Goal: Information Seeking & Learning: Learn about a topic

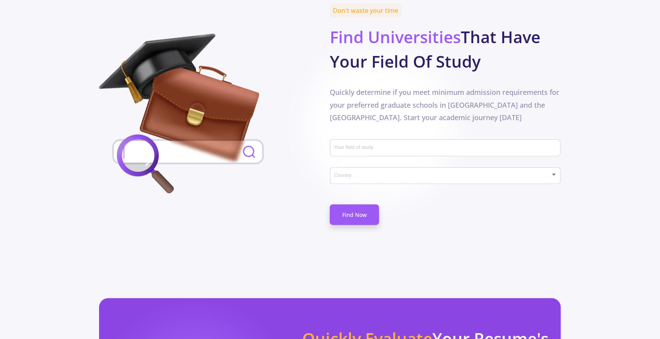
scroll to position [382, 0]
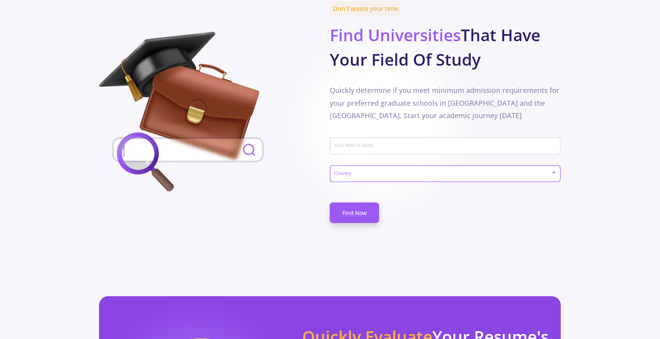
click at [547, 171] on span at bounding box center [442, 173] width 214 height 5
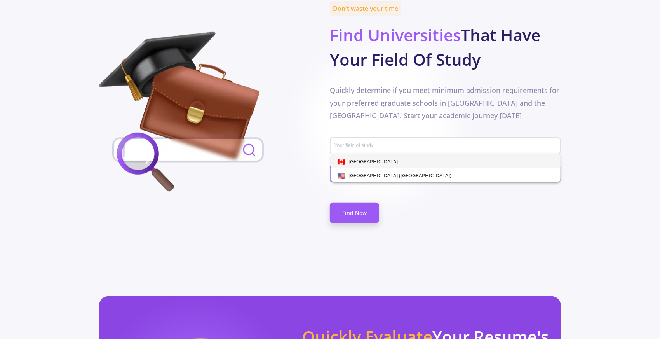
click at [310, 158] on div at bounding box center [330, 169] width 660 height 339
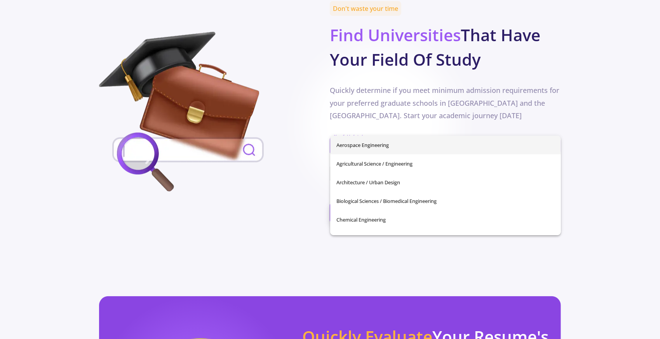
click at [344, 143] on input "Your field of study" at bounding box center [446, 146] width 225 height 7
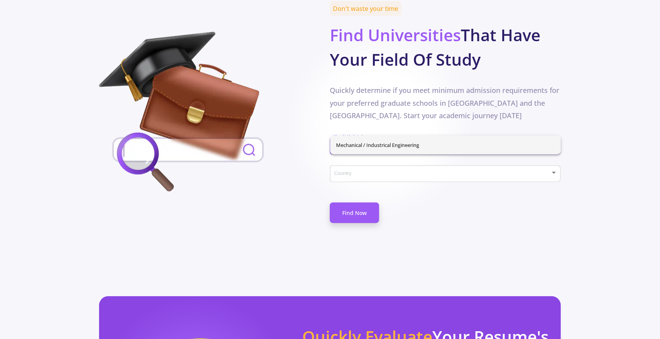
type input "mec"
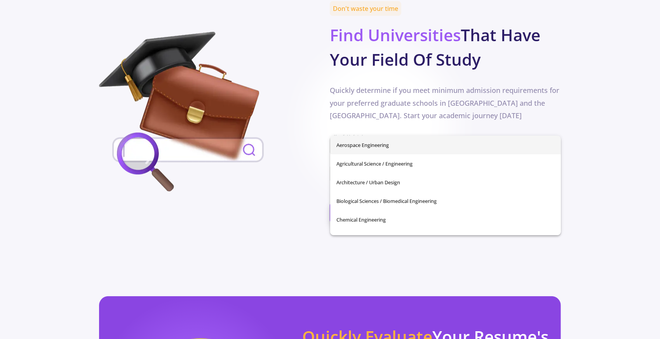
click at [368, 145] on div "Aerospace Engineering Agricultural Science / Engineering Architecture / Urban D…" at bounding box center [445, 185] width 231 height 99
click at [296, 150] on div at bounding box center [214, 113] width 231 height 163
click at [354, 143] on input "Your field of study" at bounding box center [446, 146] width 225 height 7
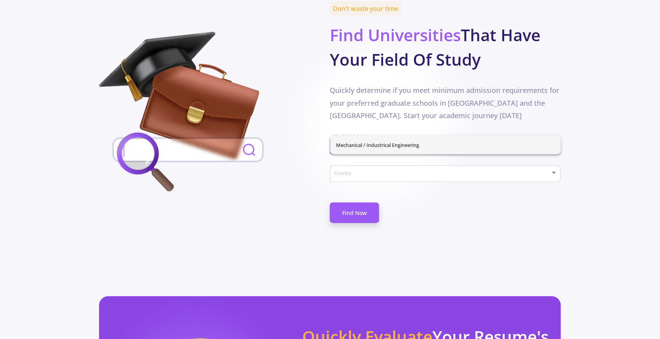
type input "mech"
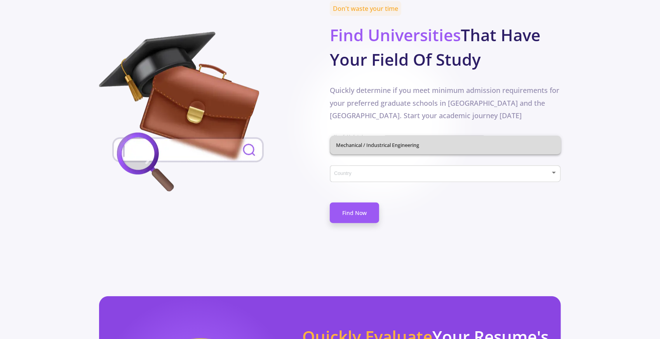
click at [374, 148] on div "Mechanical / Industrical Engineering" at bounding box center [445, 145] width 231 height 19
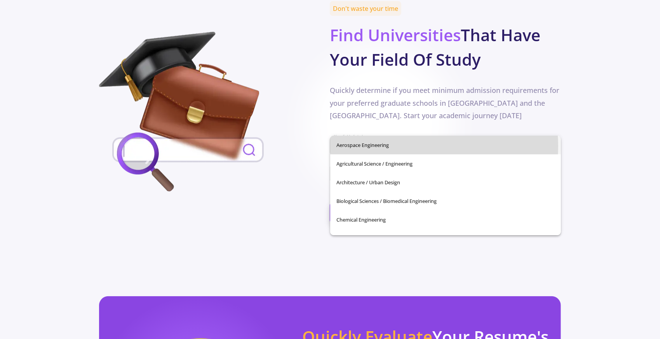
click at [419, 146] on span "Aerospace Engineering" at bounding box center [445, 145] width 219 height 19
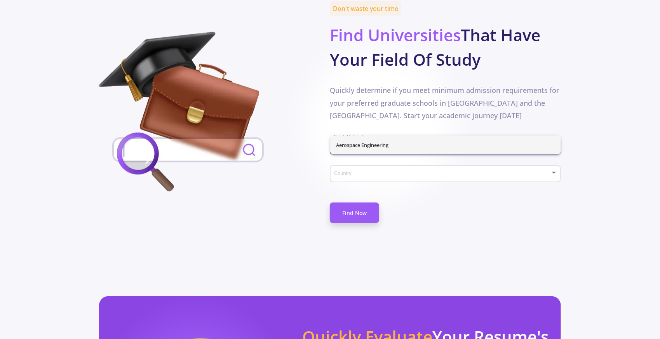
type input "A"
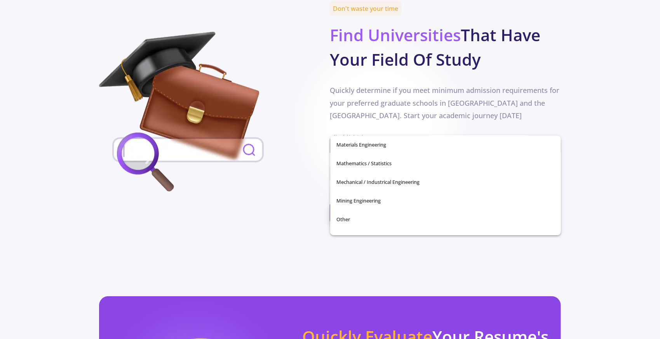
scroll to position [222, 0]
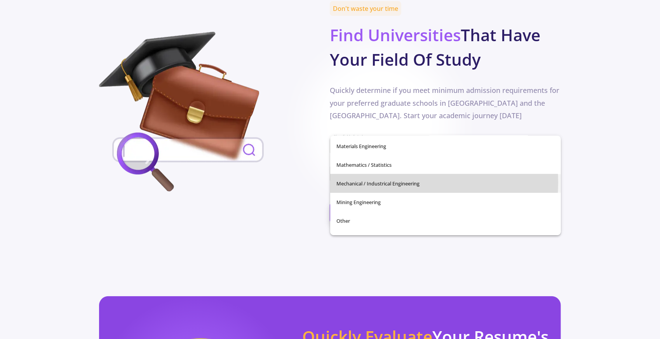
click at [391, 182] on span "Mechanical / Industrical Engineering" at bounding box center [445, 183] width 219 height 19
type input "Mechanical / Industrical Engineering"
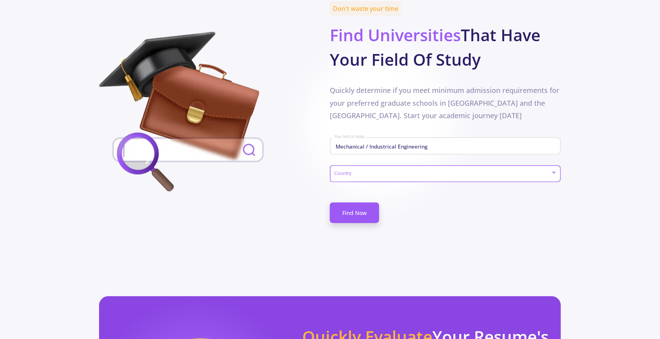
click at [362, 171] on span at bounding box center [442, 173] width 214 height 5
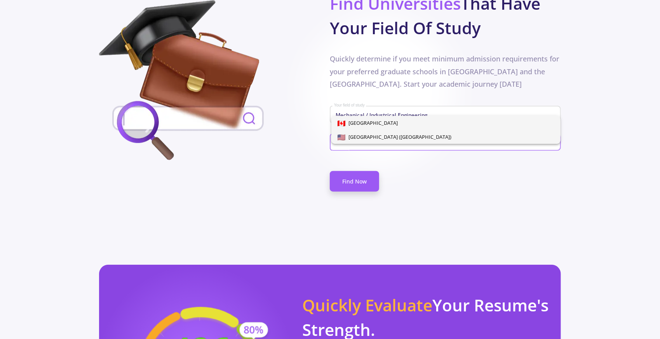
scroll to position [422, 0]
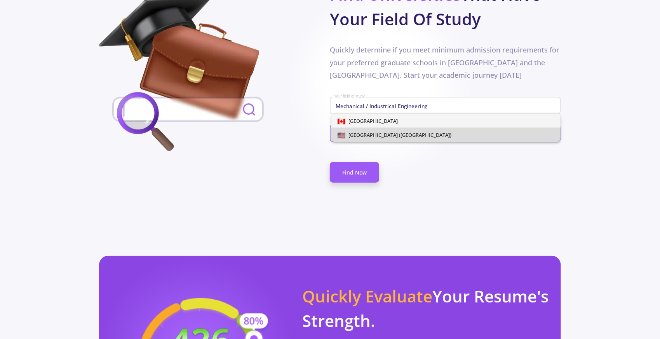
click at [471, 130] on span "[GEOGRAPHIC_DATA] ([GEOGRAPHIC_DATA])" at bounding box center [445, 135] width 217 height 14
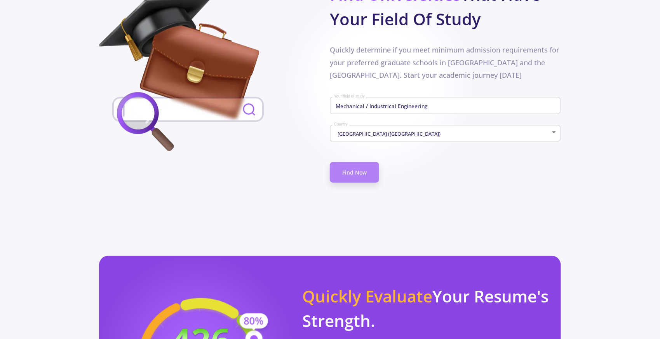
click at [358, 162] on link "Find Now" at bounding box center [354, 172] width 49 height 21
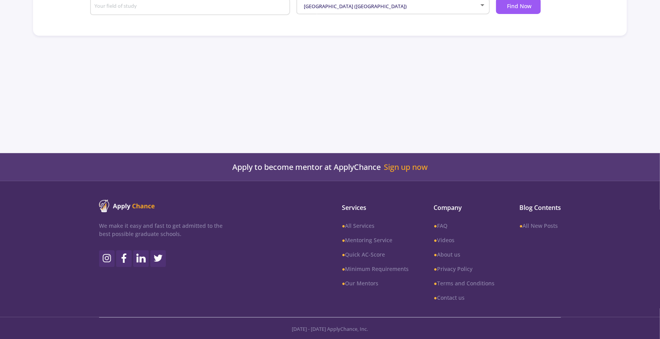
type input "Mechanical / Industrical Engineering"
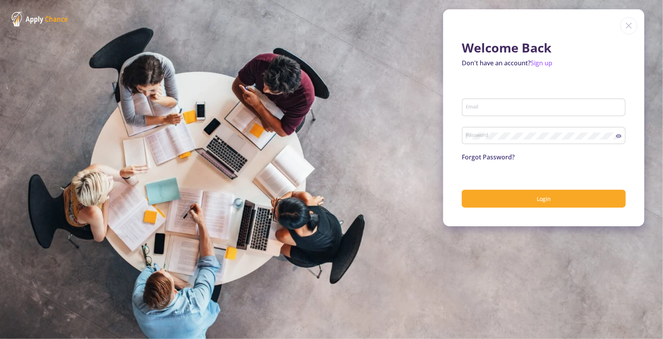
click at [627, 26] on img at bounding box center [628, 25] width 17 height 17
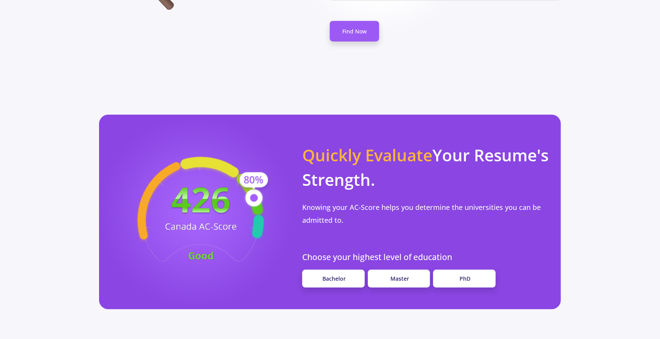
scroll to position [576, 0]
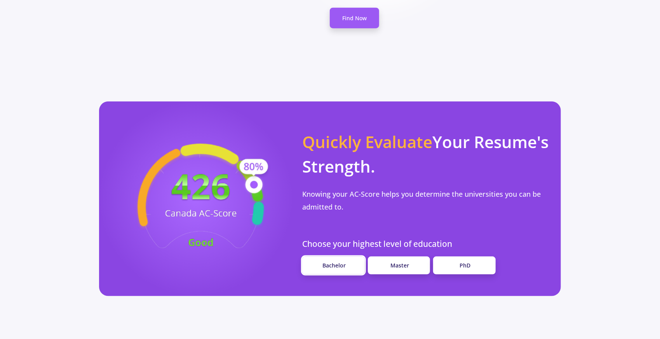
click at [335, 261] on span "Bachelor" at bounding box center [334, 264] width 23 height 7
click at [351, 256] on link "Bachelor" at bounding box center [333, 265] width 62 height 18
click at [332, 261] on span "Bachelor" at bounding box center [334, 264] width 23 height 7
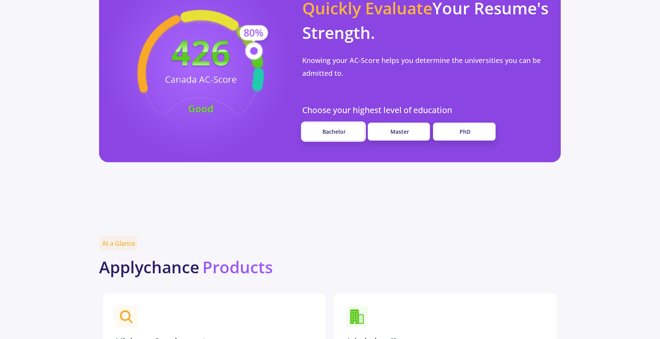
scroll to position [711, 0]
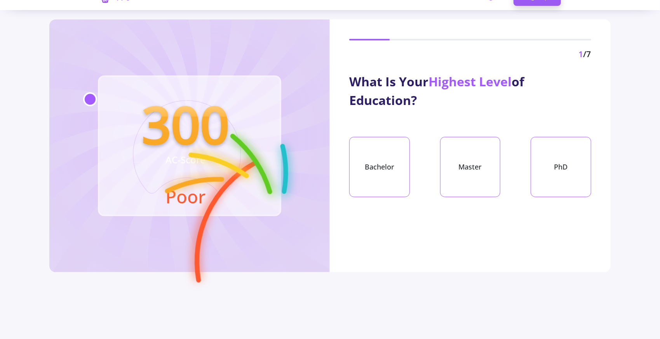
scroll to position [18, 0]
click at [377, 169] on div "Bachelor" at bounding box center [379, 166] width 61 height 60
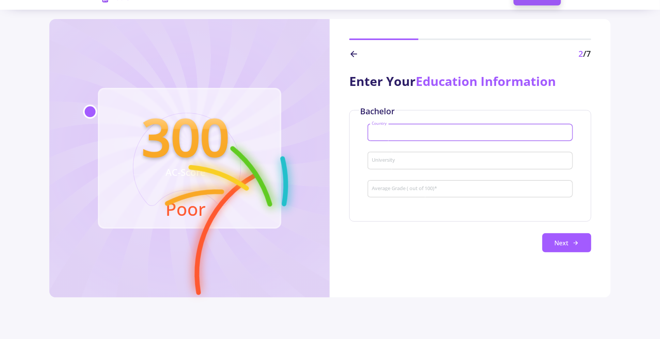
click at [384, 136] on input "Country" at bounding box center [471, 132] width 200 height 7
type input "[GEOGRAPHIC_DATA]"
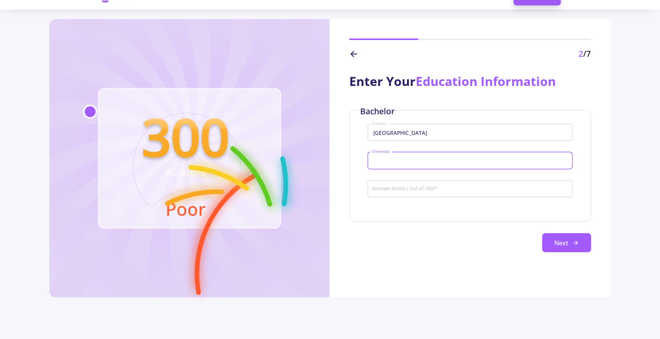
click at [382, 158] on input "University" at bounding box center [471, 160] width 200 height 7
type input "[PERSON_NAME]"
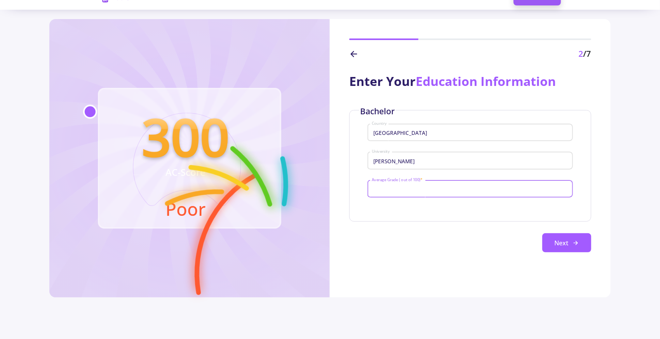
click at [384, 187] on input "Average Grade ( out of 100) *" at bounding box center [471, 189] width 200 height 7
click at [546, 243] on button "Next" at bounding box center [566, 242] width 49 height 19
click at [552, 241] on button "Next" at bounding box center [566, 242] width 49 height 19
click at [386, 188] on input "89.9" at bounding box center [471, 189] width 200 height 7
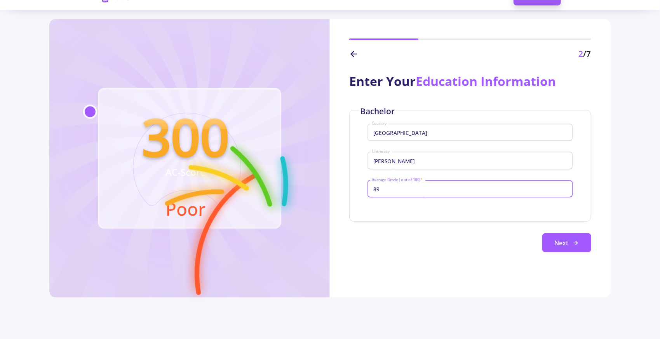
type input "8"
type input "100"
click at [567, 242] on button "Next" at bounding box center [566, 242] width 49 height 19
click at [352, 55] on polyline at bounding box center [352, 53] width 3 height 5
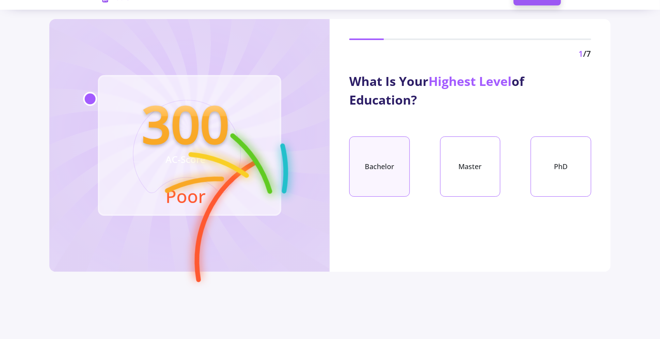
click at [382, 167] on div "Bachelor" at bounding box center [379, 166] width 61 height 60
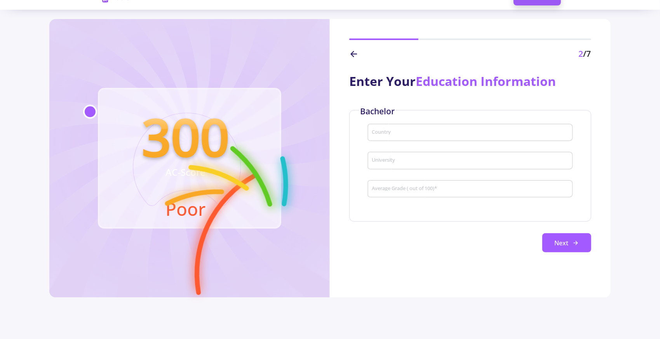
click at [382, 136] on input "Country" at bounding box center [471, 132] width 200 height 7
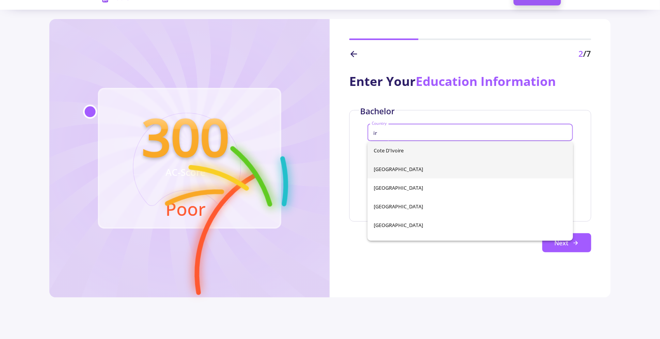
type input "ir"
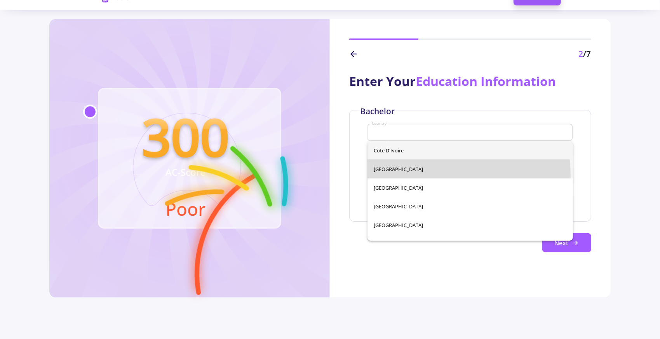
click at [381, 177] on div "Cote d'Ivoire [GEOGRAPHIC_DATA] [GEOGRAPHIC_DATA] [GEOGRAPHIC_DATA] [GEOGRAPHIC…" at bounding box center [469, 190] width 205 height 99
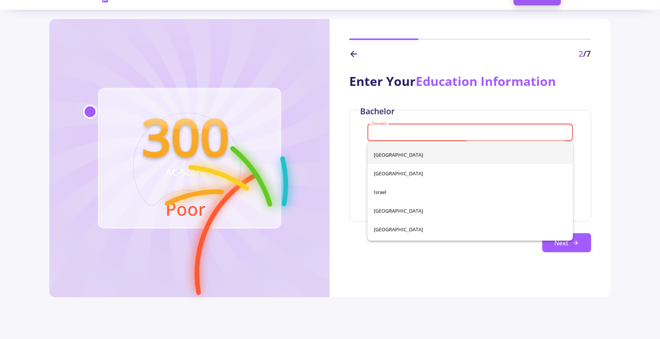
scroll to position [1607, 0]
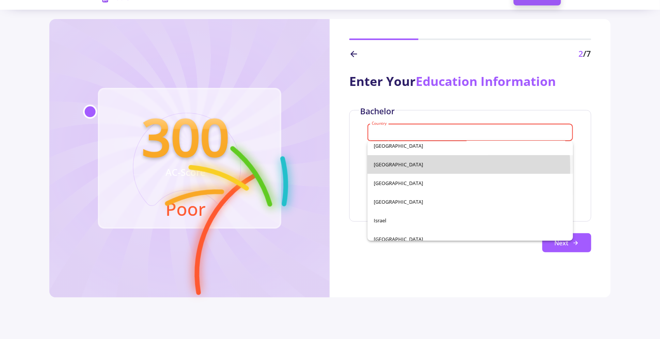
click at [381, 167] on span "[GEOGRAPHIC_DATA]" at bounding box center [470, 164] width 193 height 19
type input "[GEOGRAPHIC_DATA]"
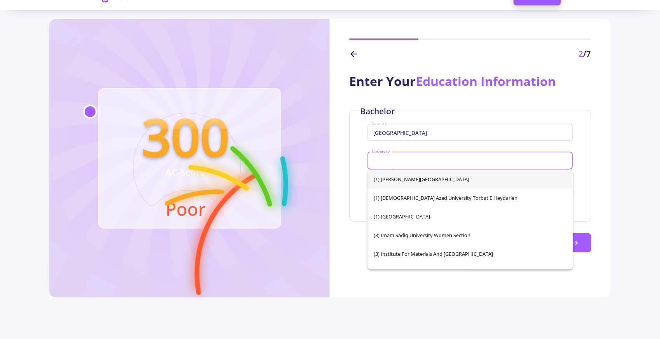
click at [388, 162] on input "University" at bounding box center [471, 160] width 200 height 7
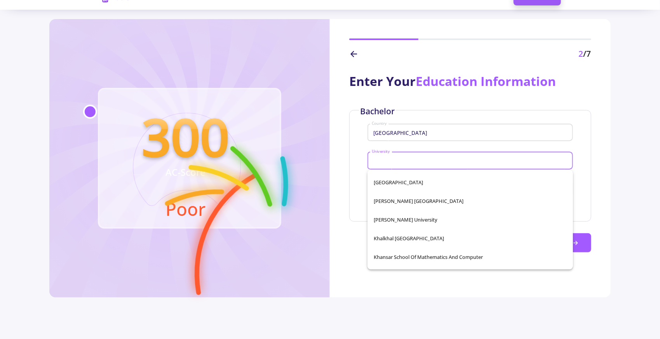
scroll to position [9427, 0]
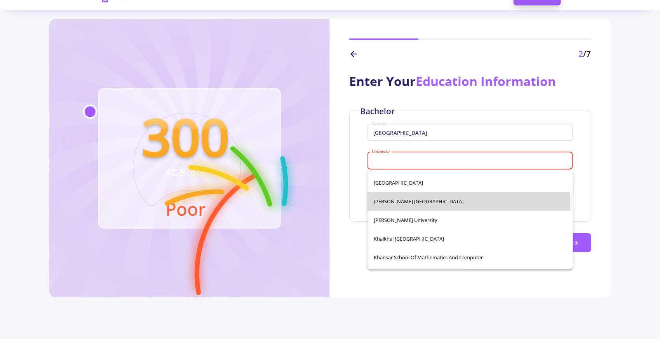
click at [417, 200] on span "[PERSON_NAME] [GEOGRAPHIC_DATA]" at bounding box center [470, 201] width 193 height 19
type input "[PERSON_NAME] [GEOGRAPHIC_DATA]"
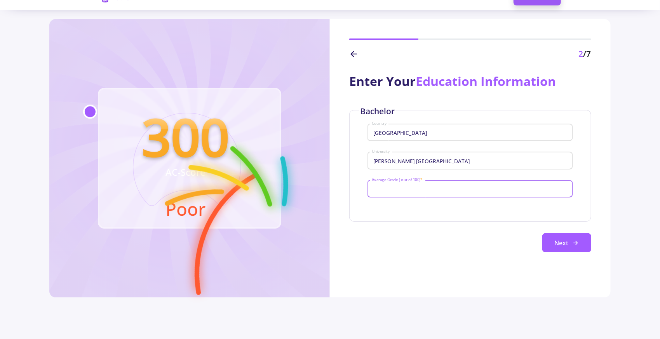
click at [401, 188] on input "Average Grade ( out of 100) *" at bounding box center [471, 189] width 200 height 7
type input "89.9"
click at [558, 243] on button "Next" at bounding box center [566, 242] width 49 height 19
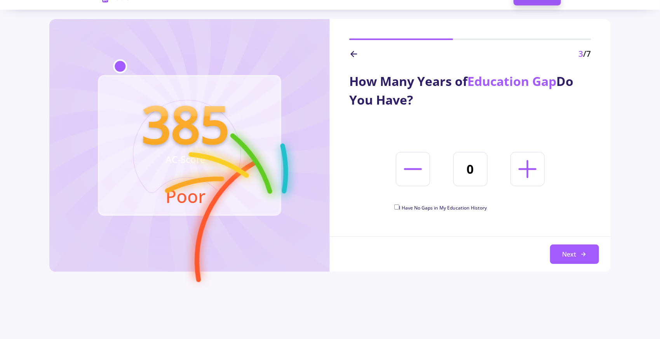
click at [436, 209] on span "I Have No Gaps in My Education History" at bounding box center [443, 207] width 88 height 7
click at [399, 209] on input "I Have No Gaps in My Education History" at bounding box center [396, 206] width 5 height 5
checkbox input "true"
click at [571, 253] on button "Next" at bounding box center [574, 253] width 49 height 19
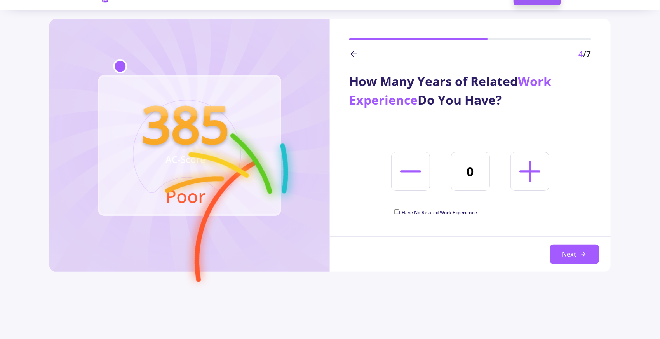
click at [429, 214] on span "I Have No Related Work Experience" at bounding box center [438, 212] width 78 height 7
click at [399, 214] on input "I Have No Related Work Experience" at bounding box center [396, 211] width 5 height 5
checkbox input "true"
click at [565, 246] on button "Next" at bounding box center [574, 253] width 49 height 19
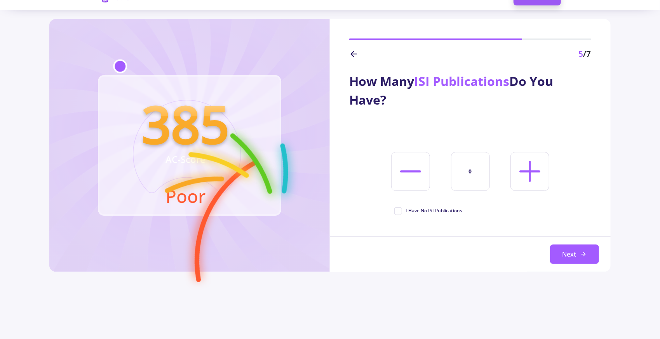
click at [434, 209] on span "I Have No ISI Publications" at bounding box center [434, 210] width 57 height 7
click at [399, 209] on input "I Have No ISI Publications" at bounding box center [396, 209] width 5 height 5
checkbox input "true"
click at [556, 254] on button "Next" at bounding box center [574, 253] width 49 height 19
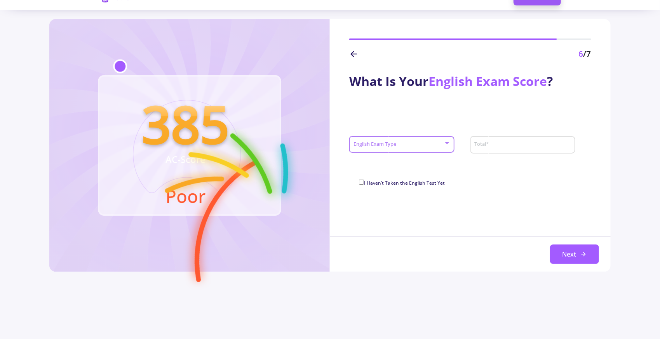
click at [415, 146] on span at bounding box center [399, 144] width 89 height 5
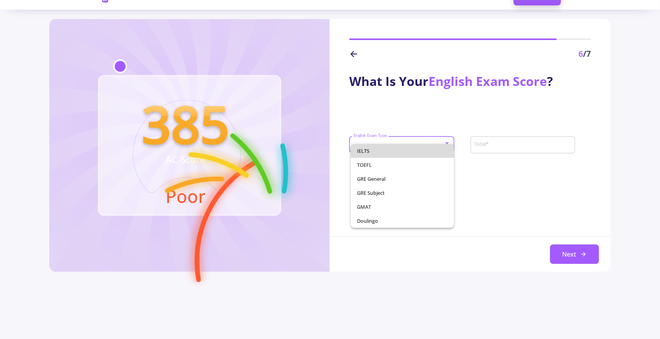
click at [404, 151] on span "IELTS" at bounding box center [402, 151] width 90 height 14
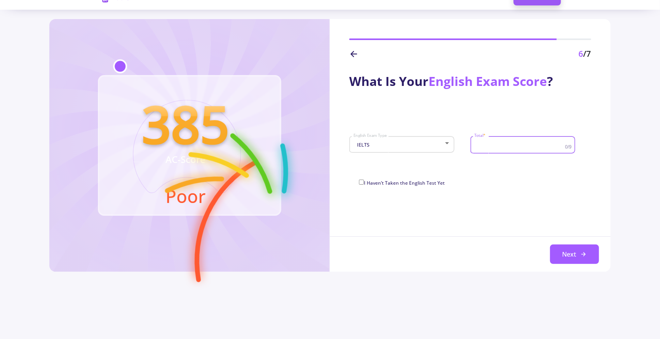
click at [509, 144] on input "Total *" at bounding box center [520, 144] width 93 height 7
type input "7.5"
click at [570, 255] on button "Next" at bounding box center [574, 253] width 49 height 19
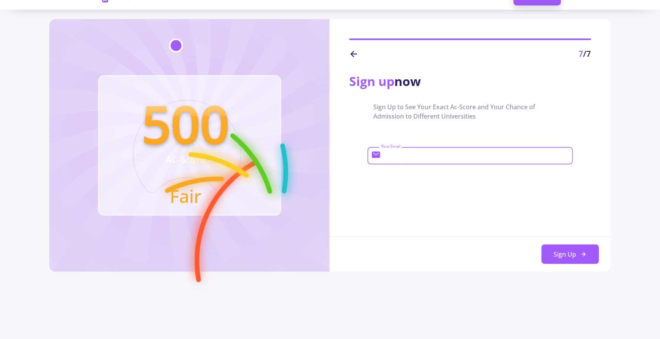
click at [472, 155] on input "Your Email" at bounding box center [476, 155] width 191 height 7
type input "[EMAIL_ADDRESS][DOMAIN_NAME]"
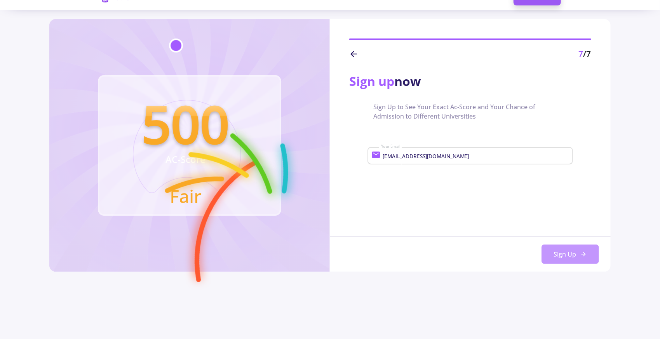
click at [570, 253] on button "Sign Up" at bounding box center [569, 253] width 57 height 19
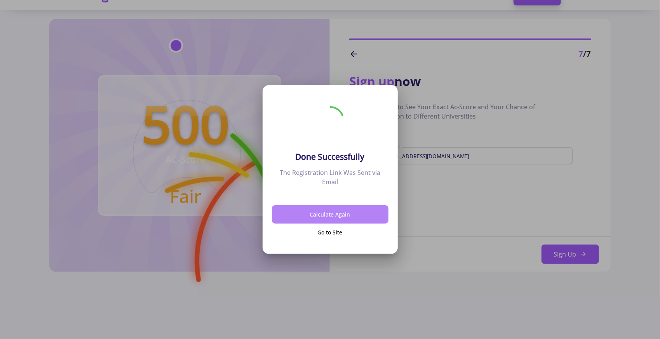
click at [324, 212] on button "Calculate Again" at bounding box center [330, 214] width 116 height 18
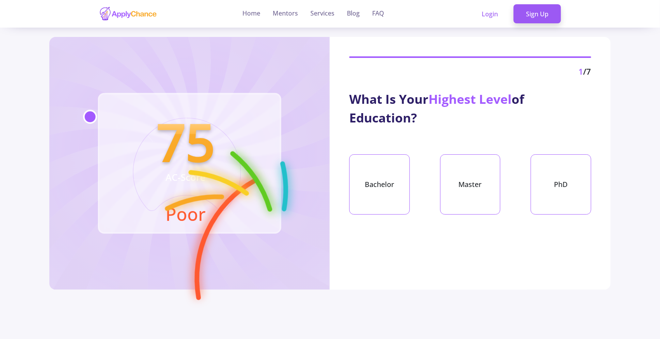
scroll to position [18, 0]
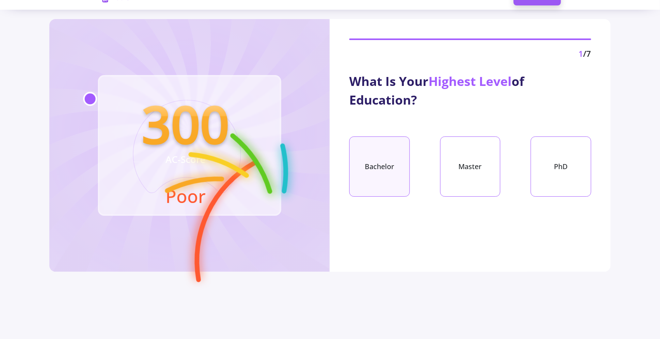
click at [393, 181] on div "Bachelor" at bounding box center [379, 166] width 61 height 60
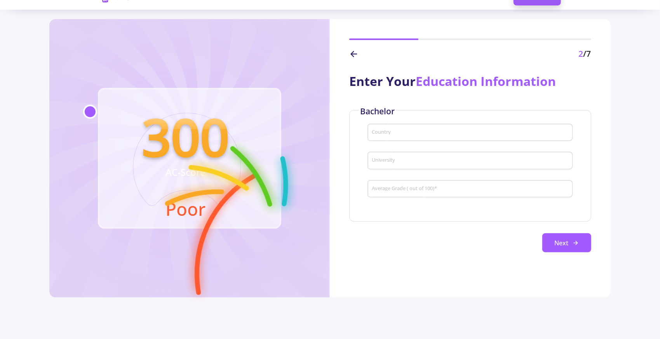
click at [353, 56] on icon at bounding box center [353, 53] width 9 height 9
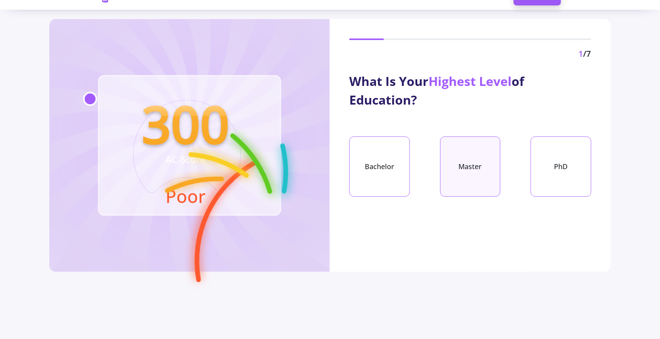
click at [449, 154] on div "Master" at bounding box center [470, 166] width 61 height 60
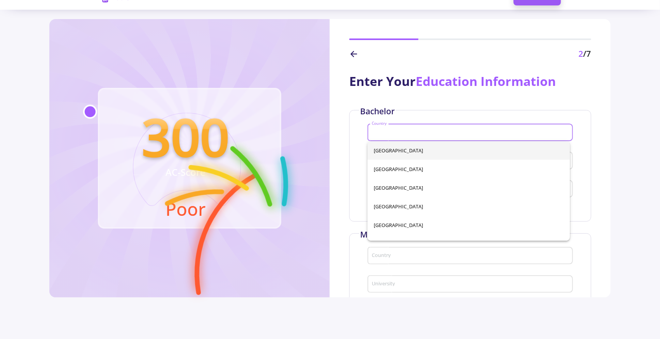
click at [386, 131] on input "Country" at bounding box center [471, 132] width 200 height 7
type input "i"
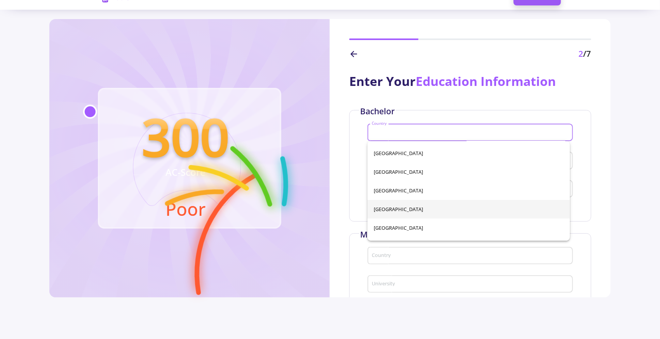
scroll to position [1546, 0]
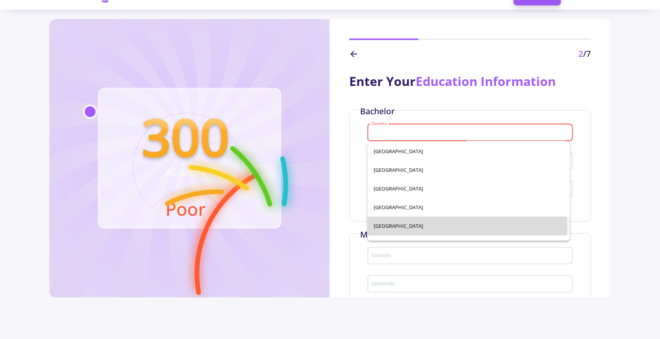
click at [380, 227] on span "[GEOGRAPHIC_DATA]" at bounding box center [469, 225] width 190 height 19
type input "[GEOGRAPHIC_DATA]"
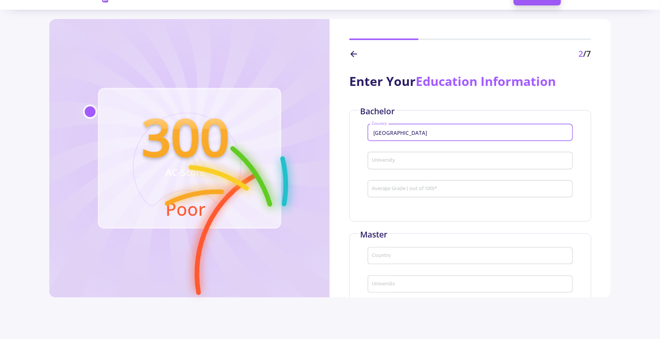
click at [388, 162] on input "University" at bounding box center [471, 160] width 200 height 7
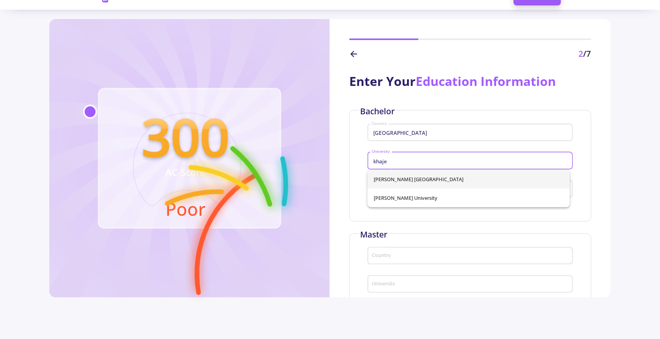
type input "khaje"
click at [419, 181] on div "[PERSON_NAME] [GEOGRAPHIC_DATA] [PERSON_NAME][GEOGRAPHIC_DATA]" at bounding box center [468, 188] width 202 height 37
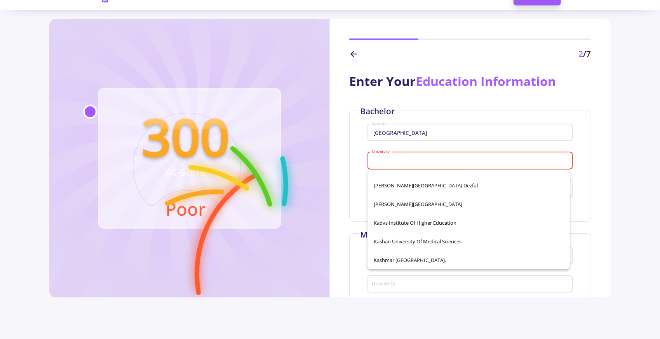
scroll to position [9195, 0]
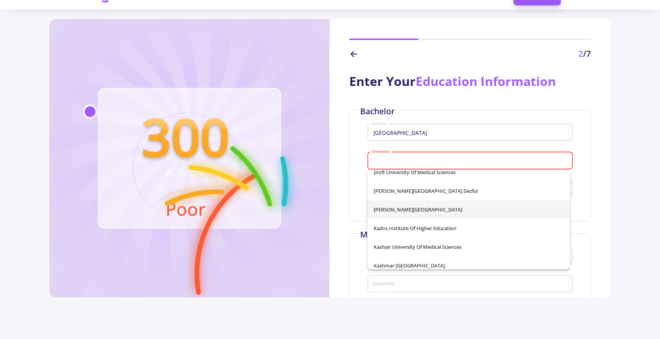
click at [413, 211] on span "[PERSON_NAME][GEOGRAPHIC_DATA]" at bounding box center [469, 209] width 190 height 19
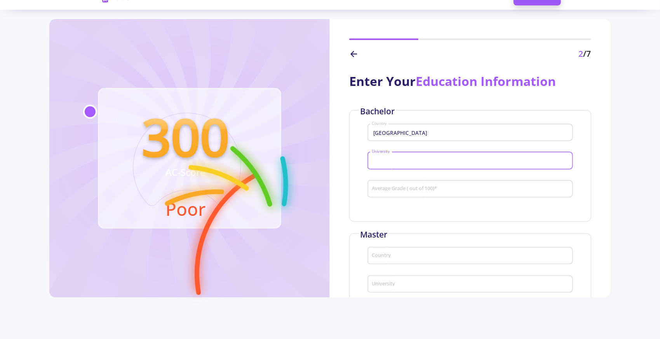
type input "[PERSON_NAME][GEOGRAPHIC_DATA]"
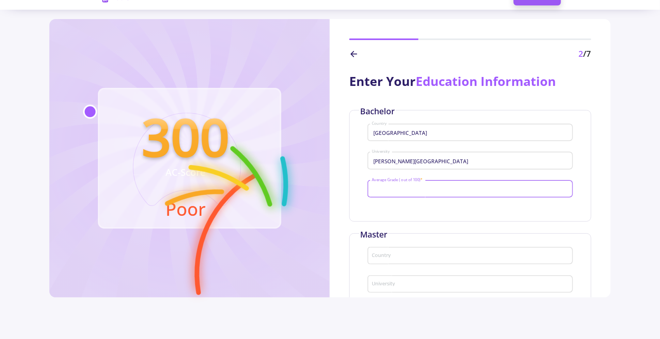
click at [397, 193] on input "Average Grade ( out of 100) *" at bounding box center [471, 189] width 200 height 7
type input "89.9"
click at [397, 251] on div "Country" at bounding box center [470, 254] width 198 height 20
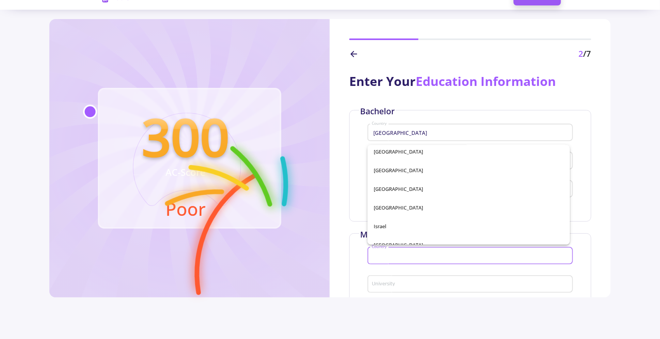
scroll to position [1596, 0]
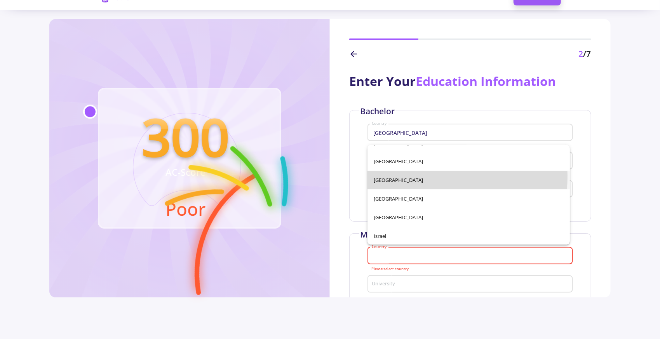
click at [377, 175] on span "[GEOGRAPHIC_DATA]" at bounding box center [469, 179] width 190 height 19
type input "[GEOGRAPHIC_DATA]"
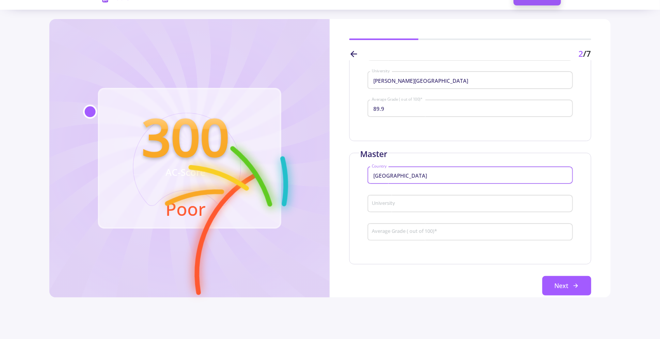
scroll to position [91, 0]
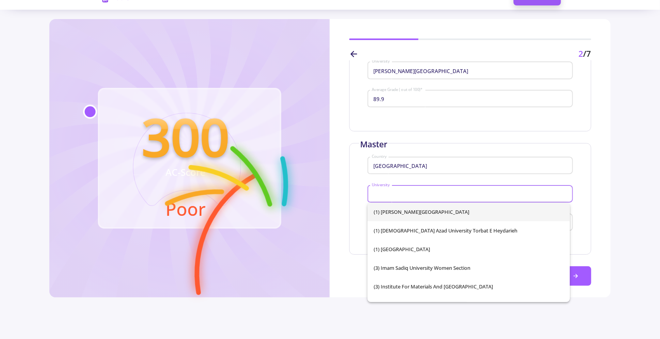
click at [391, 192] on input "University" at bounding box center [471, 194] width 200 height 7
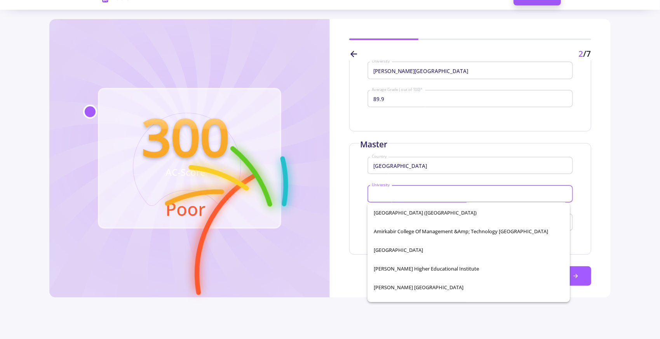
scroll to position [652, 0]
click at [407, 250] on span "[GEOGRAPHIC_DATA]" at bounding box center [469, 249] width 190 height 19
type input "[GEOGRAPHIC_DATA]"
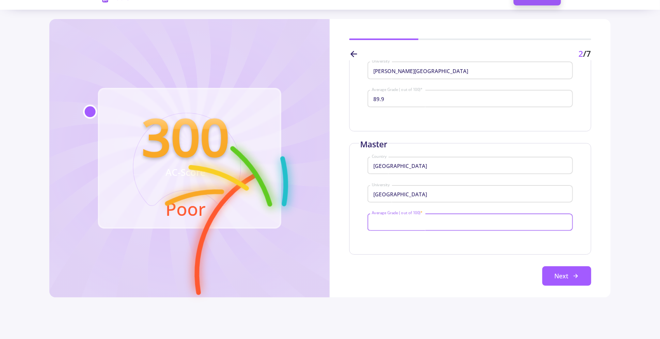
click at [391, 225] on input "Average Grade ( out of 100) *" at bounding box center [471, 222] width 200 height 7
type input "85"
click at [547, 270] on button "Next" at bounding box center [566, 275] width 49 height 19
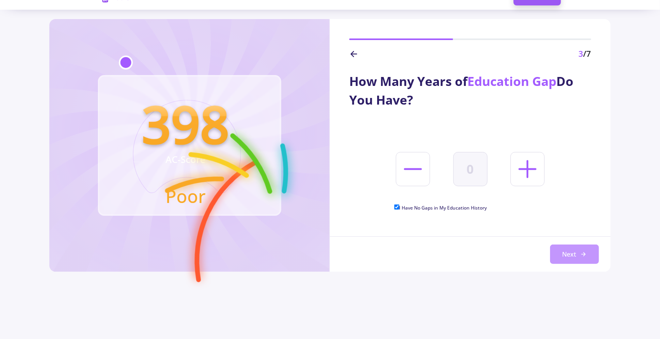
click at [572, 253] on button "Next" at bounding box center [574, 253] width 49 height 19
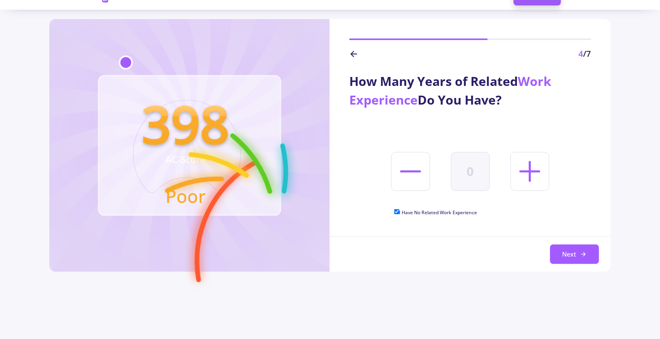
click at [572, 253] on button "Next" at bounding box center [574, 253] width 49 height 19
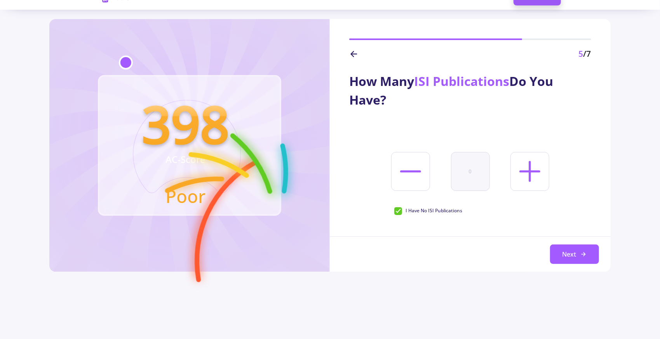
click at [572, 253] on button "Next" at bounding box center [574, 253] width 49 height 19
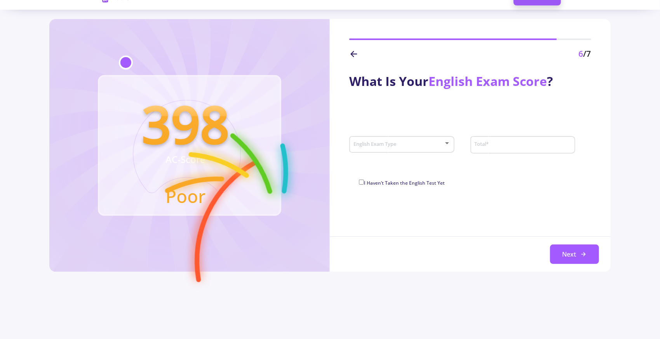
click at [419, 141] on div "English Exam Type" at bounding box center [401, 142] width 97 height 19
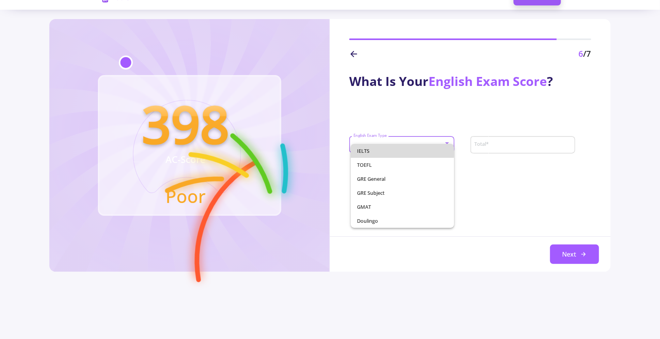
click at [400, 150] on span "IELTS" at bounding box center [402, 151] width 90 height 14
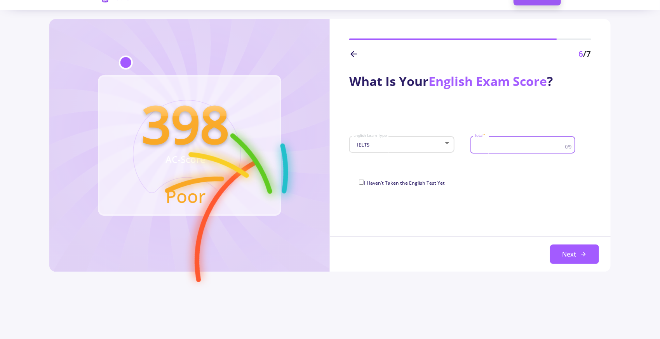
click at [501, 143] on input "Total *" at bounding box center [520, 144] width 93 height 7
type input "7.5"
click at [566, 254] on button "Next" at bounding box center [574, 253] width 49 height 19
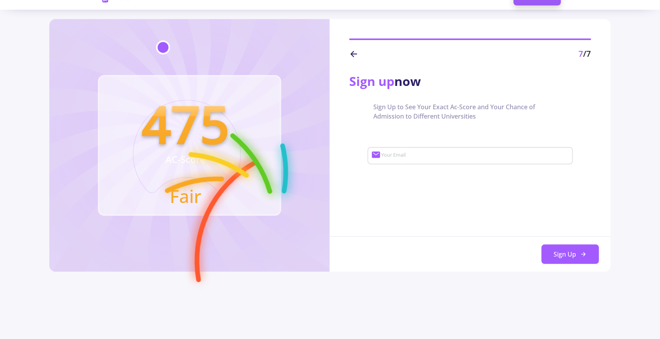
click at [352, 54] on line at bounding box center [353, 54] width 5 height 0
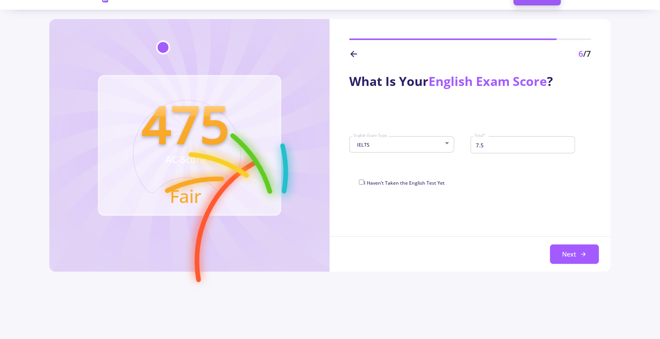
click at [352, 54] on line at bounding box center [353, 54] width 5 height 0
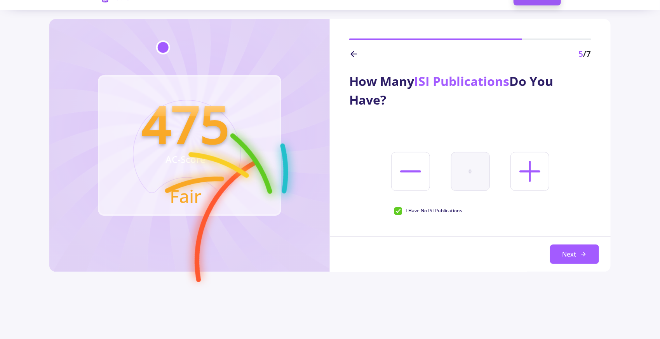
click at [352, 54] on line at bounding box center [353, 54] width 5 height 0
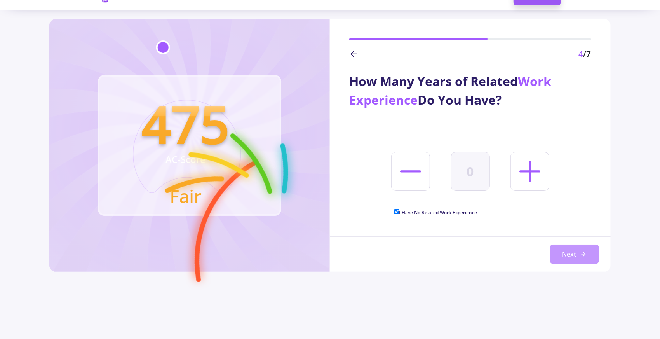
click at [563, 248] on button "Next" at bounding box center [574, 253] width 49 height 19
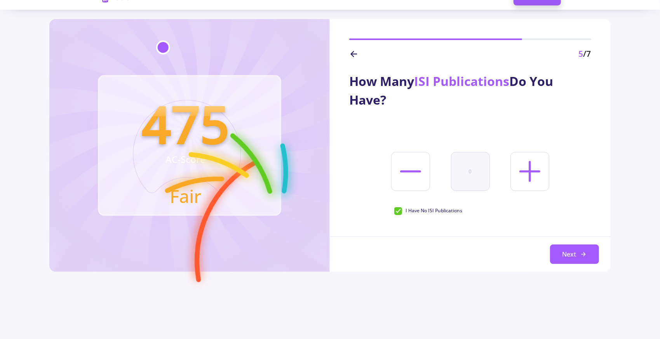
click at [413, 212] on span "I Have No ISI Publications" at bounding box center [434, 210] width 57 height 7
click at [399, 212] on input "I Have No ISI Publications" at bounding box center [396, 209] width 5 height 5
checkbox input "false"
click at [531, 168] on icon at bounding box center [529, 171] width 33 height 33
type input "1"
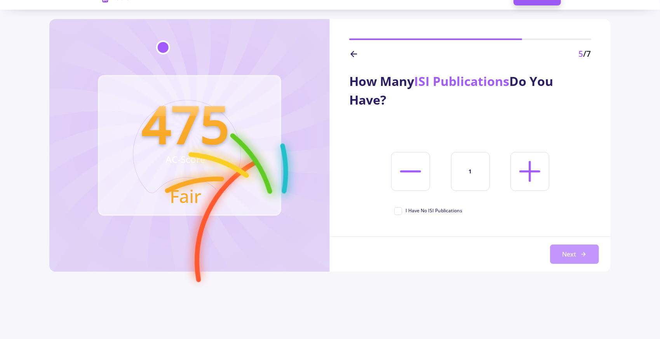
click at [558, 254] on button "Next" at bounding box center [574, 253] width 49 height 19
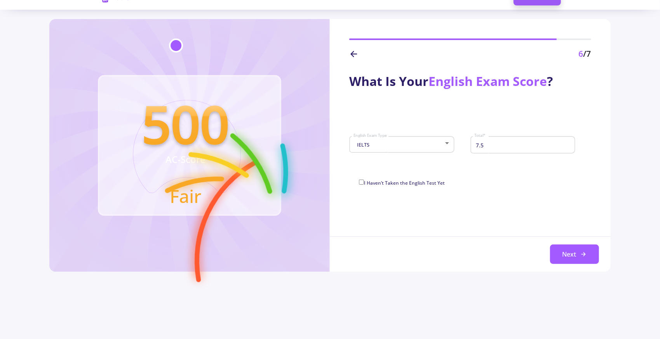
click at [558, 254] on button "Next" at bounding box center [574, 253] width 49 height 19
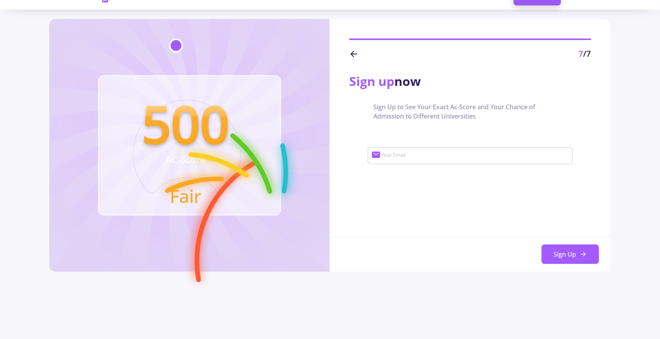
click at [350, 50] on icon at bounding box center [353, 53] width 9 height 9
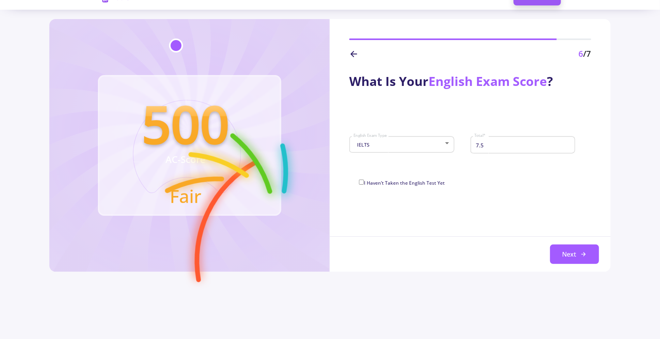
click at [350, 50] on icon at bounding box center [353, 53] width 9 height 9
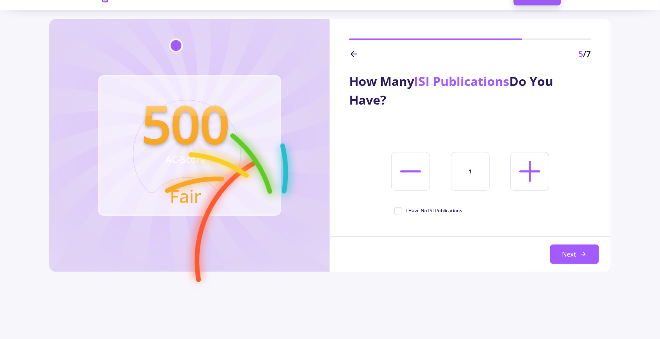
click at [527, 186] on icon at bounding box center [529, 171] width 33 height 33
type input "2"
click at [561, 259] on button "Next" at bounding box center [574, 253] width 49 height 19
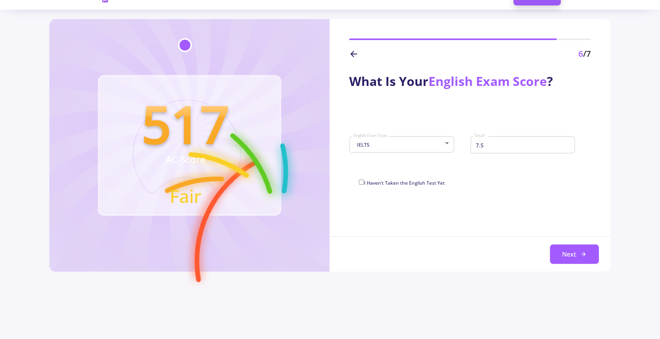
click at [351, 52] on icon at bounding box center [353, 53] width 9 height 9
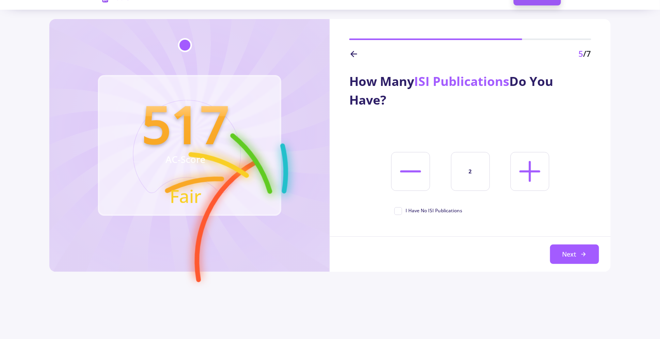
click at [406, 159] on icon at bounding box center [410, 171] width 33 height 33
type input "0"
click at [561, 253] on button "Next" at bounding box center [574, 253] width 49 height 19
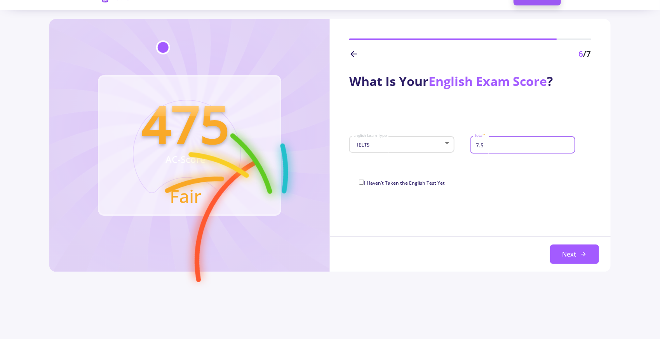
click at [517, 142] on input "7.5" at bounding box center [523, 144] width 99 height 7
type input "7"
type input "8"
click at [573, 263] on button "Next" at bounding box center [574, 253] width 49 height 19
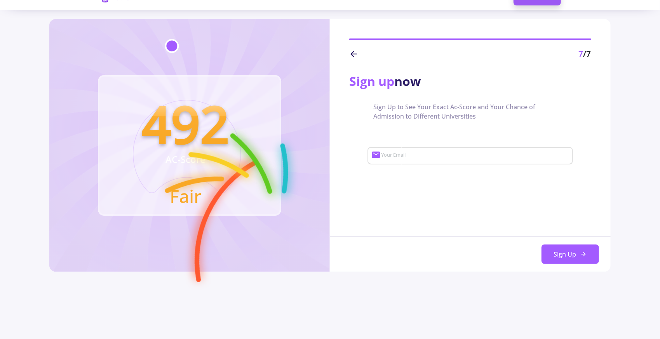
click at [356, 54] on line at bounding box center [353, 54] width 5 height 0
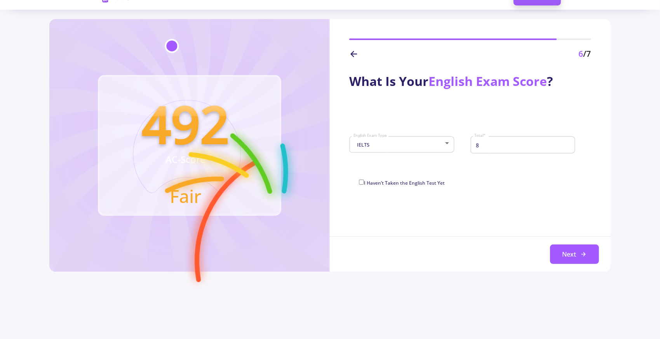
click at [356, 54] on line at bounding box center [353, 54] width 5 height 0
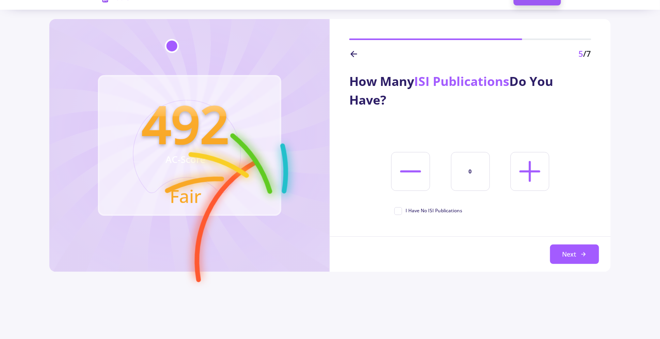
click at [356, 54] on line at bounding box center [353, 54] width 5 height 0
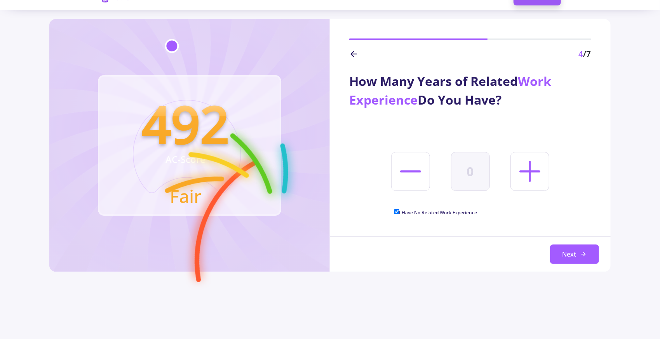
click at [356, 54] on line at bounding box center [353, 54] width 5 height 0
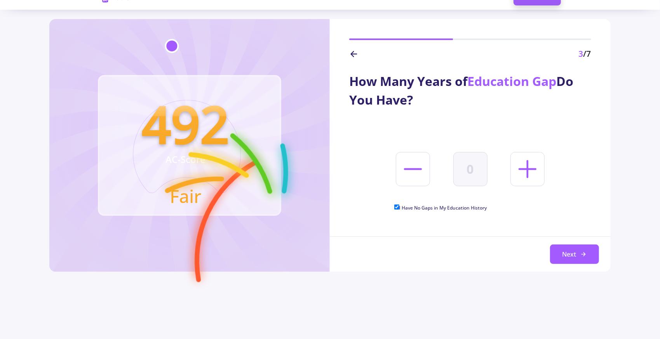
click at [356, 54] on line at bounding box center [353, 54] width 5 height 0
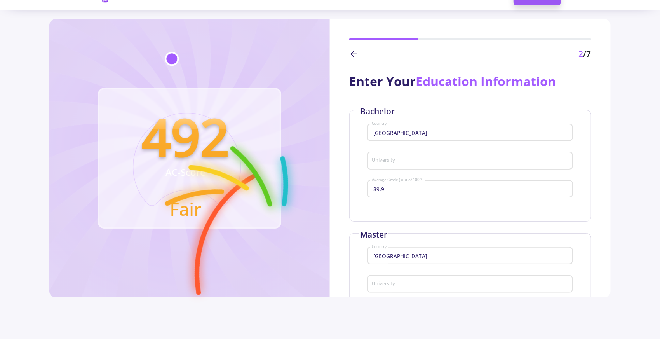
type input "[PERSON_NAME][GEOGRAPHIC_DATA]"
type input "[GEOGRAPHIC_DATA]"
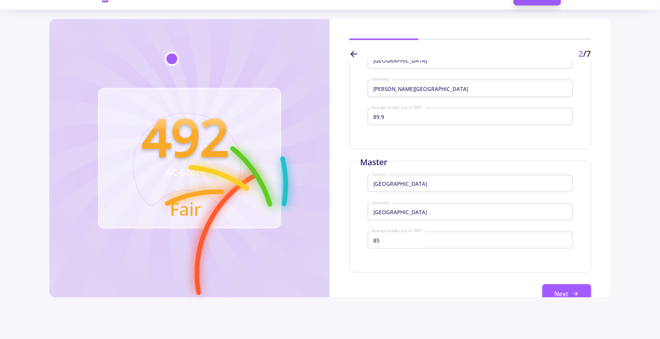
scroll to position [75, 0]
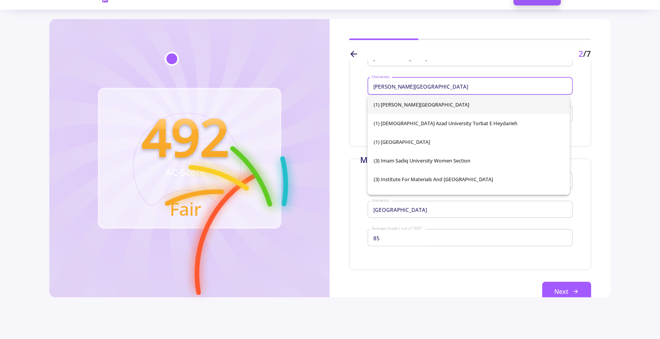
click at [466, 87] on input "[PERSON_NAME][GEOGRAPHIC_DATA]" at bounding box center [471, 86] width 200 height 7
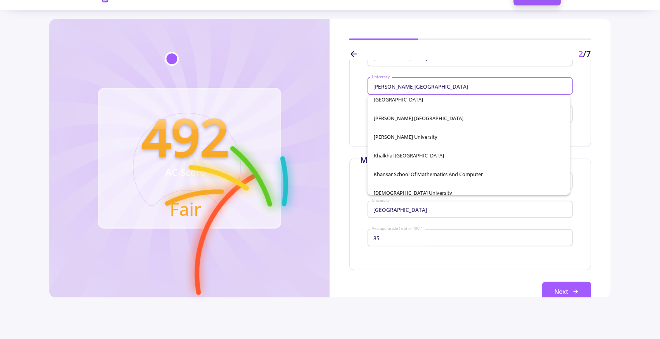
scroll to position [9436, 0]
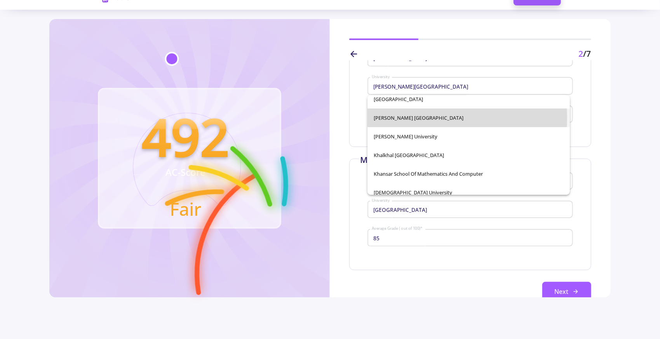
click at [411, 117] on span "[PERSON_NAME] [GEOGRAPHIC_DATA]" at bounding box center [469, 117] width 190 height 19
type input "[PERSON_NAME] [GEOGRAPHIC_DATA]"
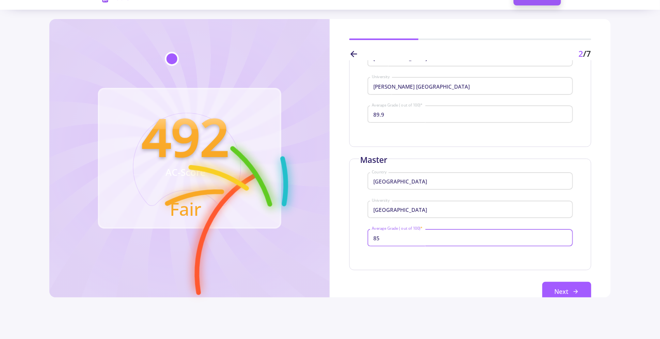
click at [447, 236] on input "85" at bounding box center [471, 237] width 200 height 7
type input "8"
type input "90"
click at [544, 283] on button "Next" at bounding box center [566, 290] width 49 height 19
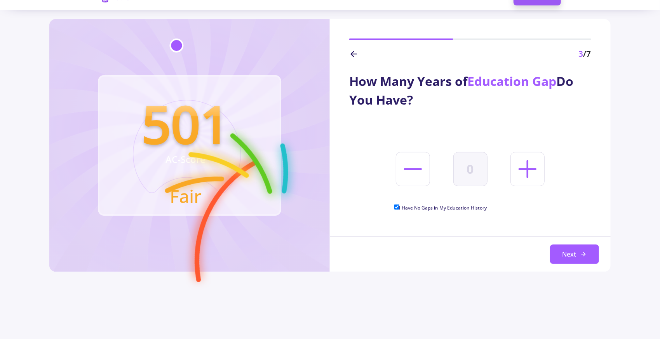
click at [354, 57] on icon at bounding box center [353, 53] width 9 height 9
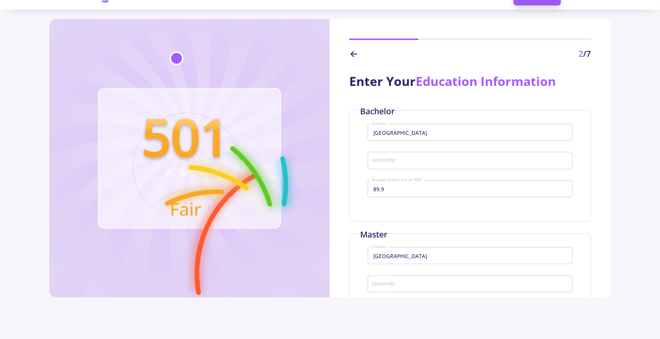
type input "[PERSON_NAME] [GEOGRAPHIC_DATA]"
type input "[GEOGRAPHIC_DATA]"
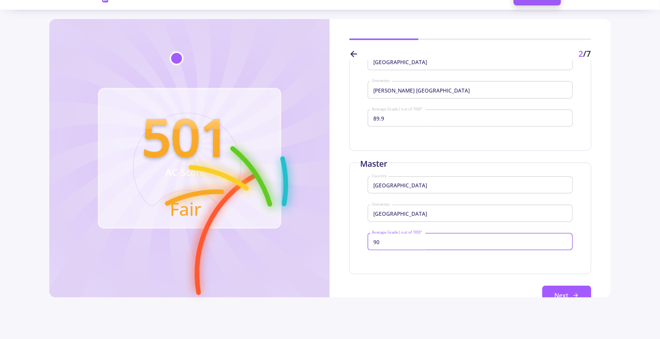
click at [412, 242] on input "90" at bounding box center [471, 241] width 200 height 7
type input "9"
type input "80"
click at [558, 290] on button "Next" at bounding box center [566, 294] width 49 height 19
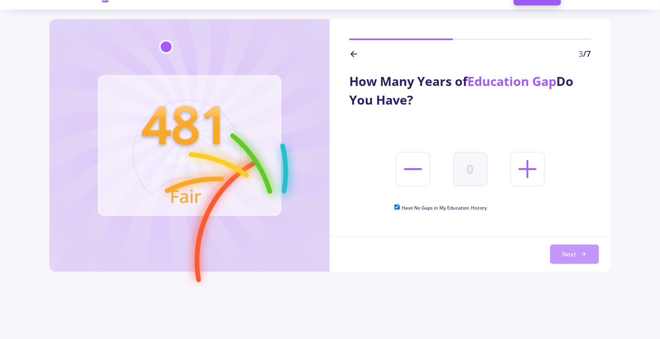
click at [575, 251] on button "Next" at bounding box center [574, 253] width 49 height 19
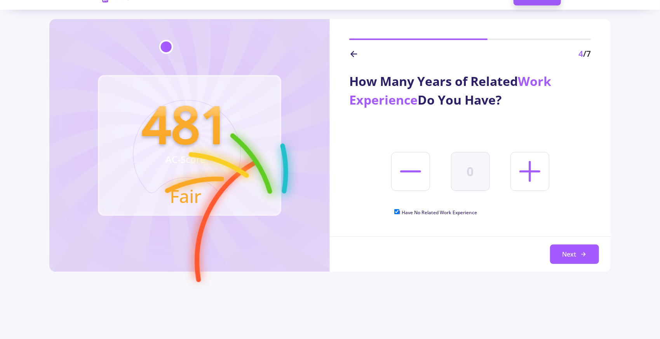
click at [575, 251] on button "Next" at bounding box center [574, 253] width 49 height 19
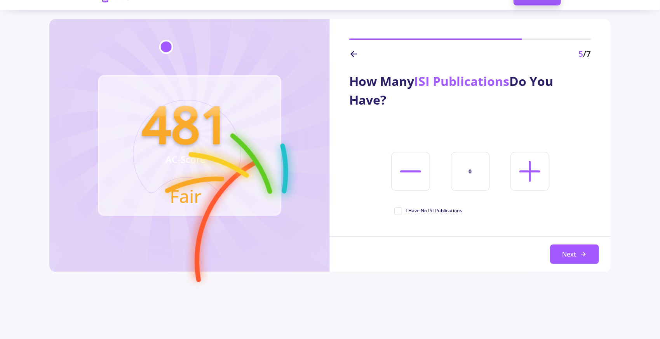
click at [528, 168] on icon at bounding box center [529, 171] width 33 height 33
type input "1"
click at [551, 247] on button "Next" at bounding box center [574, 253] width 49 height 19
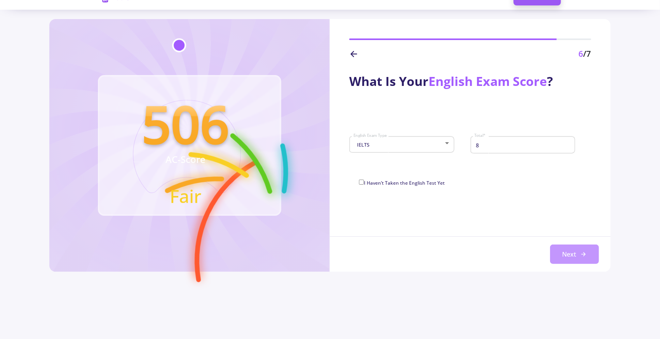
click at [574, 254] on button "Next" at bounding box center [574, 253] width 49 height 19
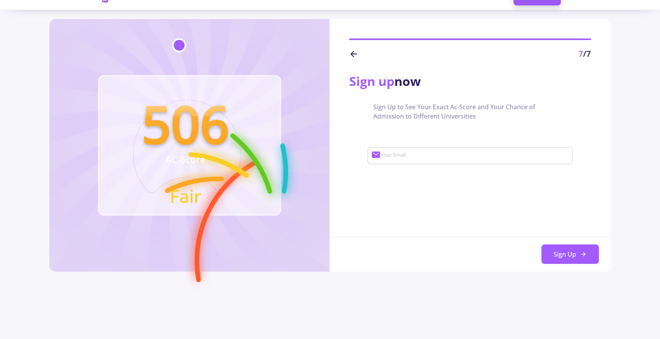
click at [352, 56] on icon at bounding box center [353, 53] width 9 height 9
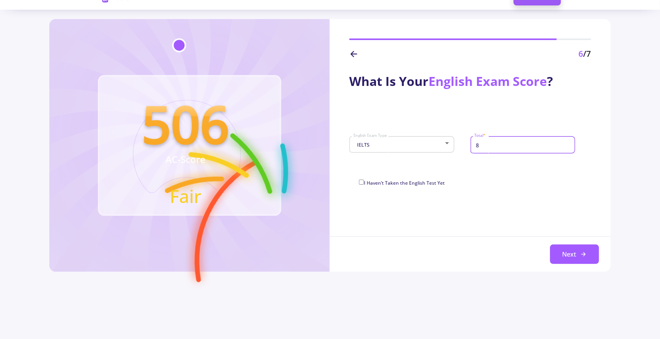
click at [505, 142] on input "8" at bounding box center [523, 144] width 99 height 7
type input "7.5"
click at [582, 253] on icon at bounding box center [583, 254] width 6 height 6
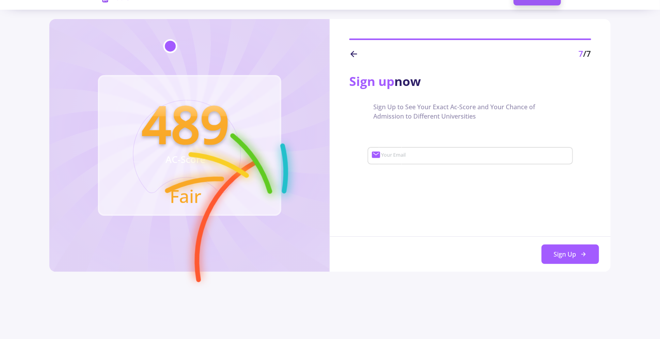
click at [353, 52] on icon at bounding box center [353, 53] width 9 height 9
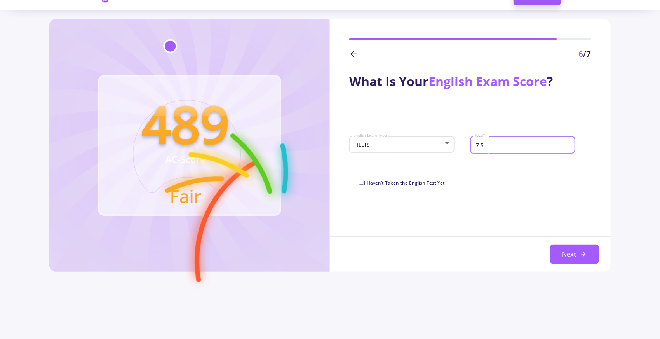
click at [506, 148] on input "7.5" at bounding box center [523, 144] width 99 height 7
type input "7"
type input "9"
click at [561, 245] on button "Next" at bounding box center [574, 253] width 49 height 19
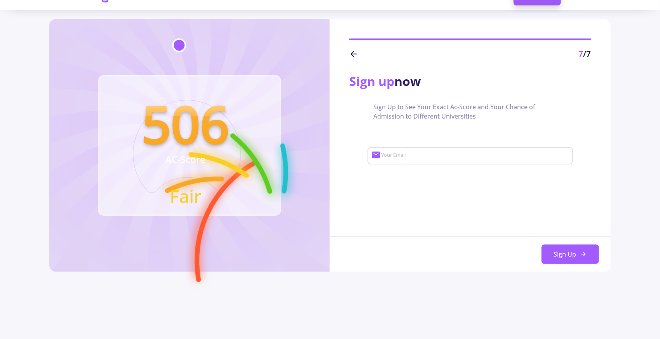
click at [355, 52] on icon at bounding box center [353, 53] width 9 height 9
